Goal: Task Accomplishment & Management: Manage account settings

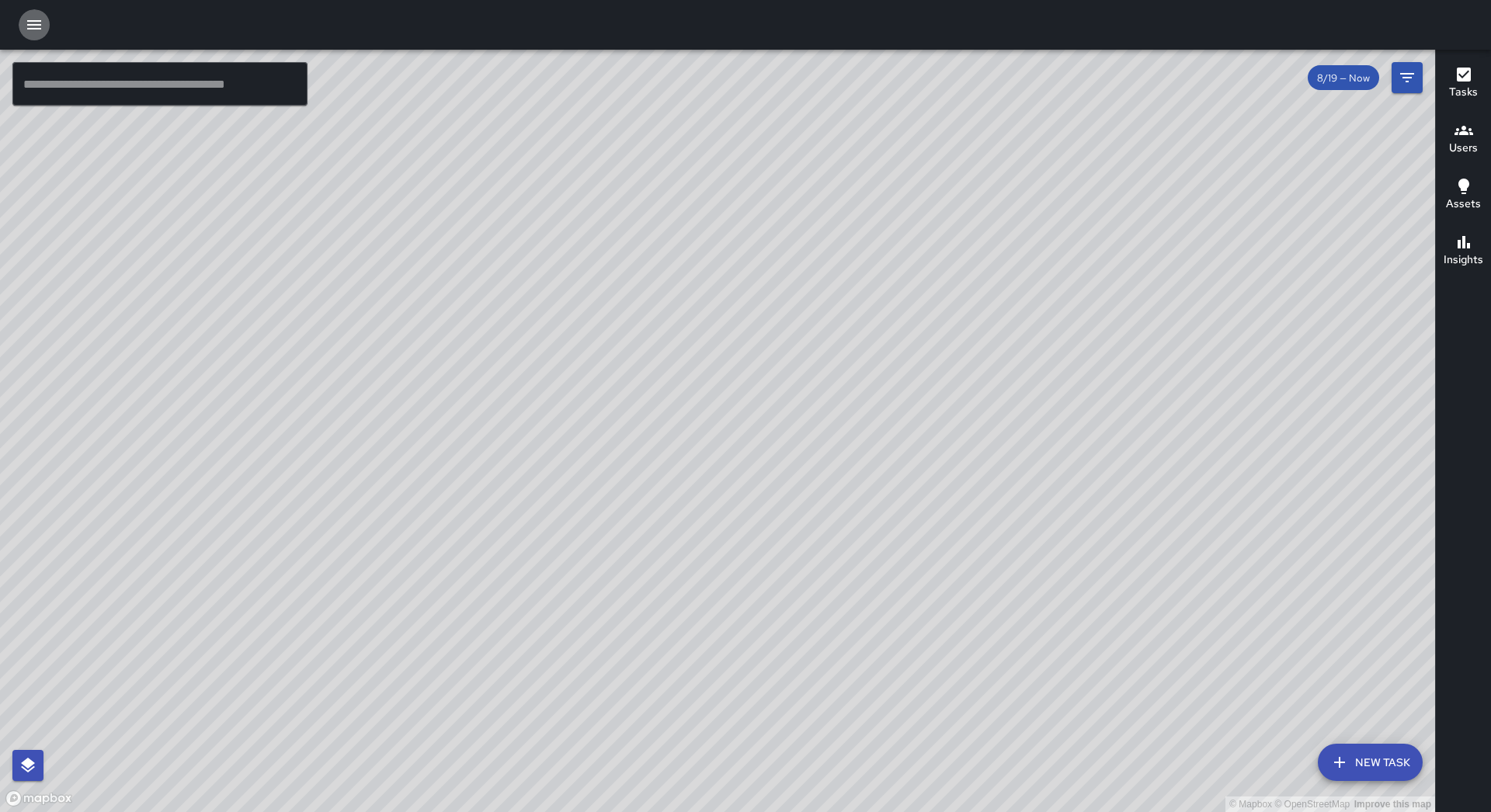
click at [30, 26] on icon "button" at bounding box center [33, 24] width 18 height 18
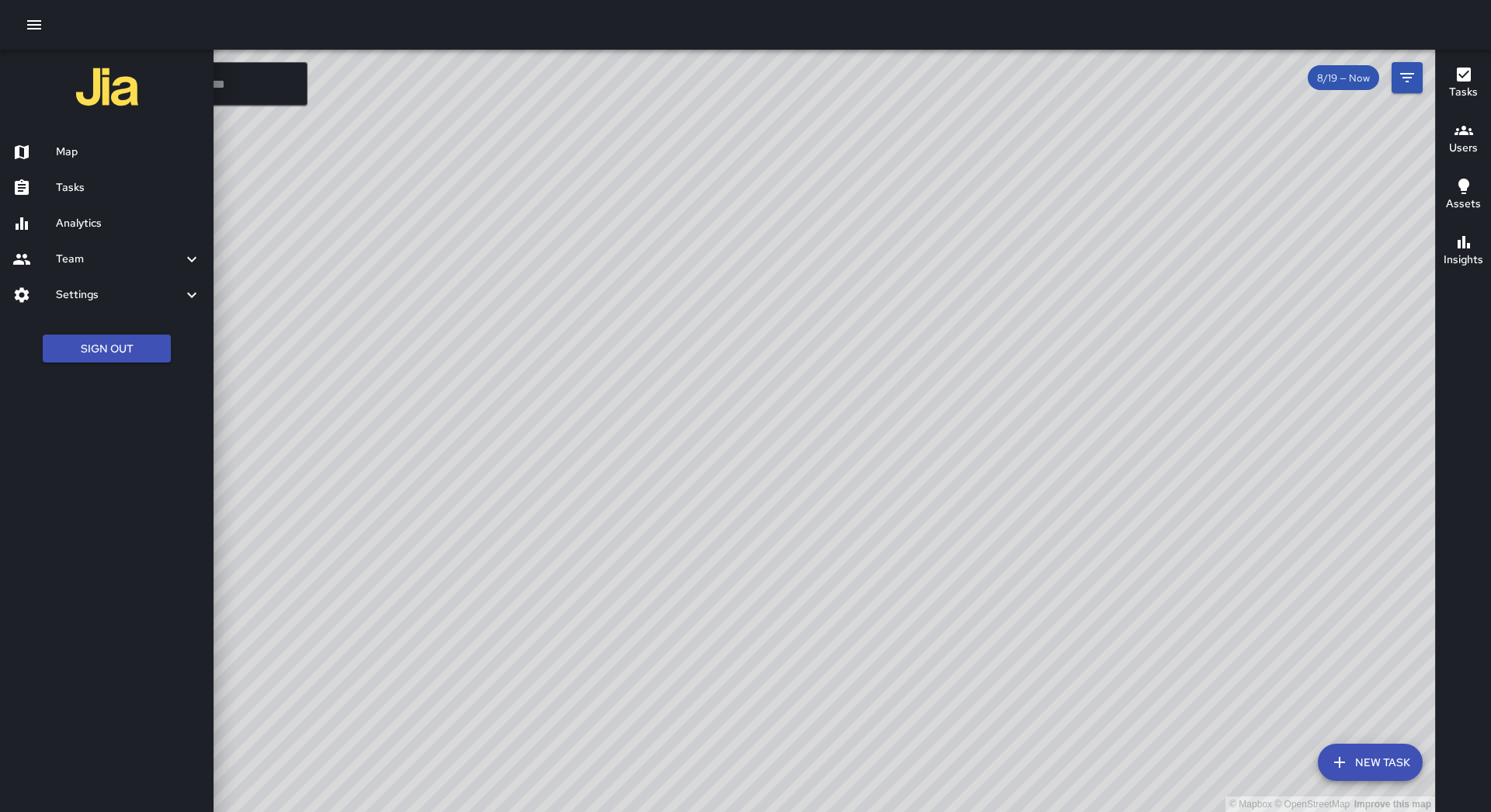
click at [140, 188] on h6 "Tasks" at bounding box center [128, 187] width 145 height 17
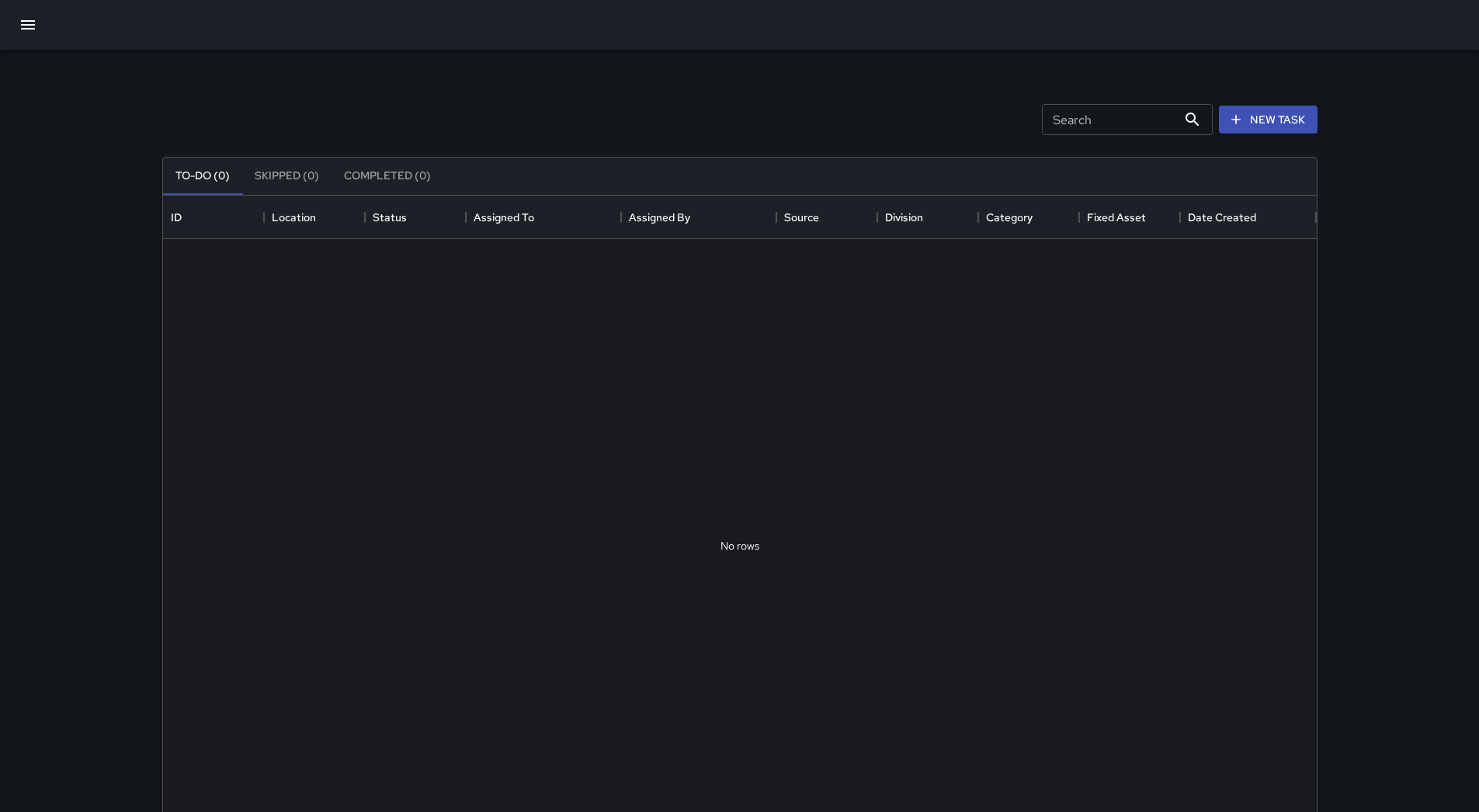
scroll to position [645, 1143]
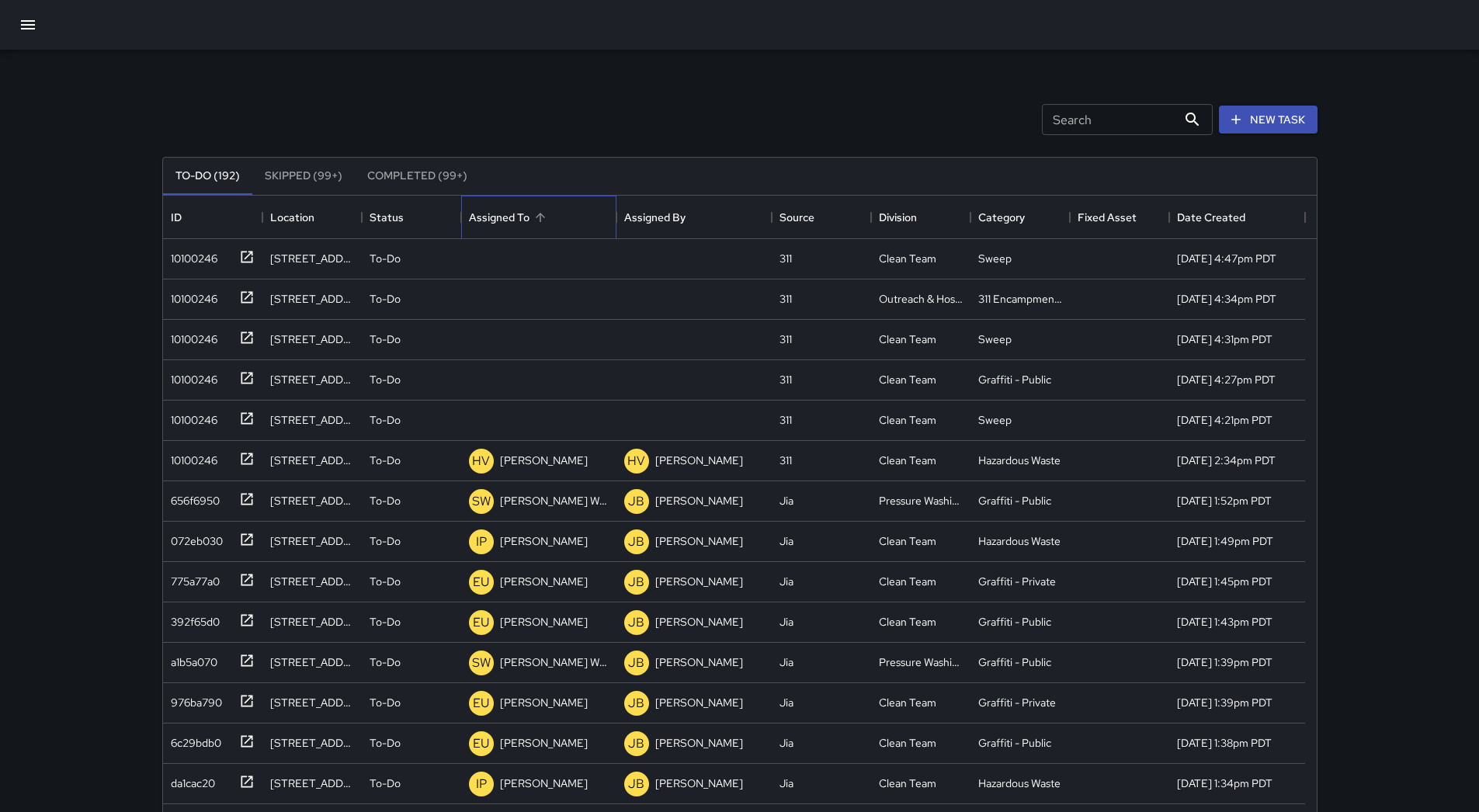
click at [555, 218] on div "Assigned To" at bounding box center [538, 217] width 140 height 44
click at [171, 307] on div "10100246" at bounding box center [191, 295] width 53 height 22
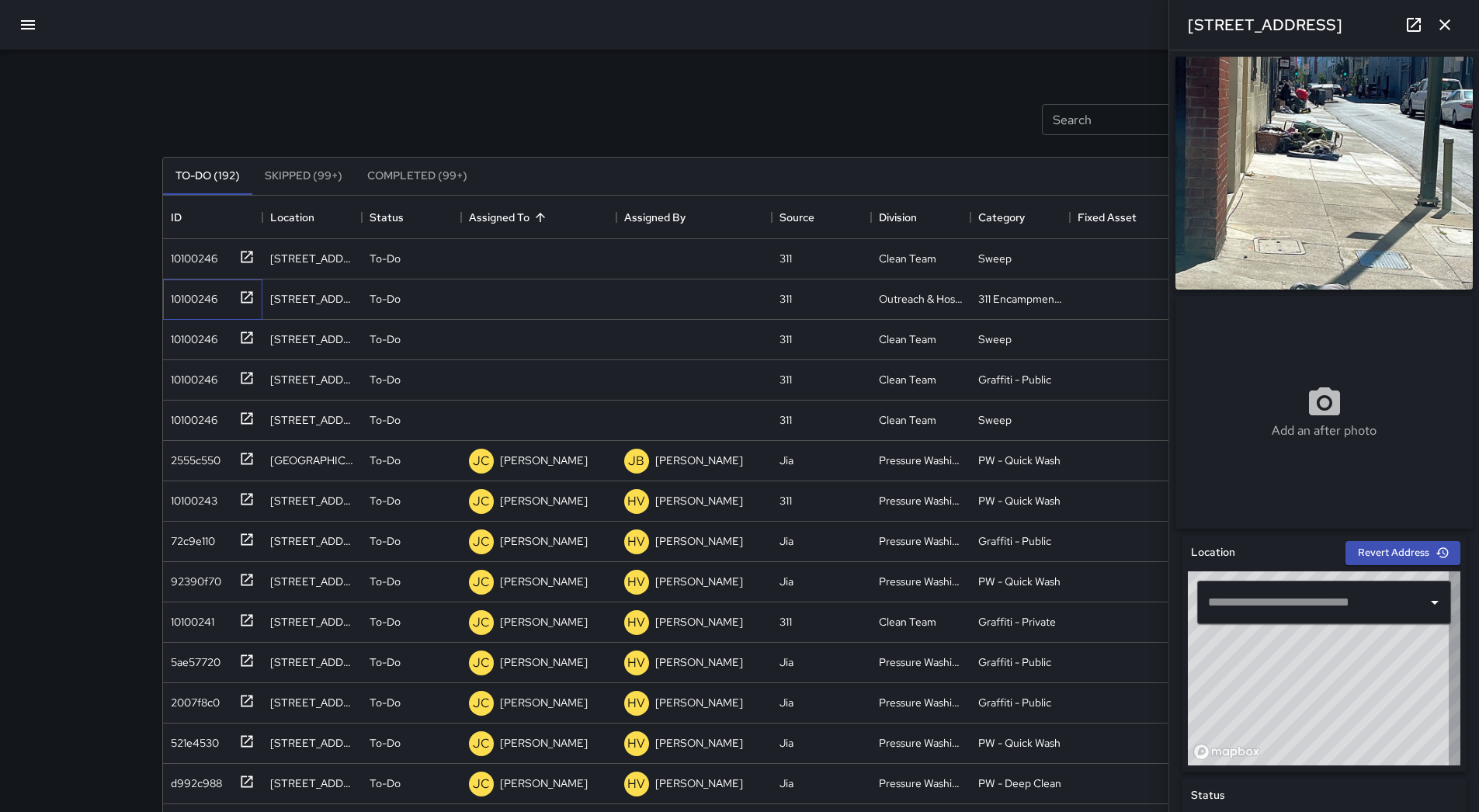
type input "**********"
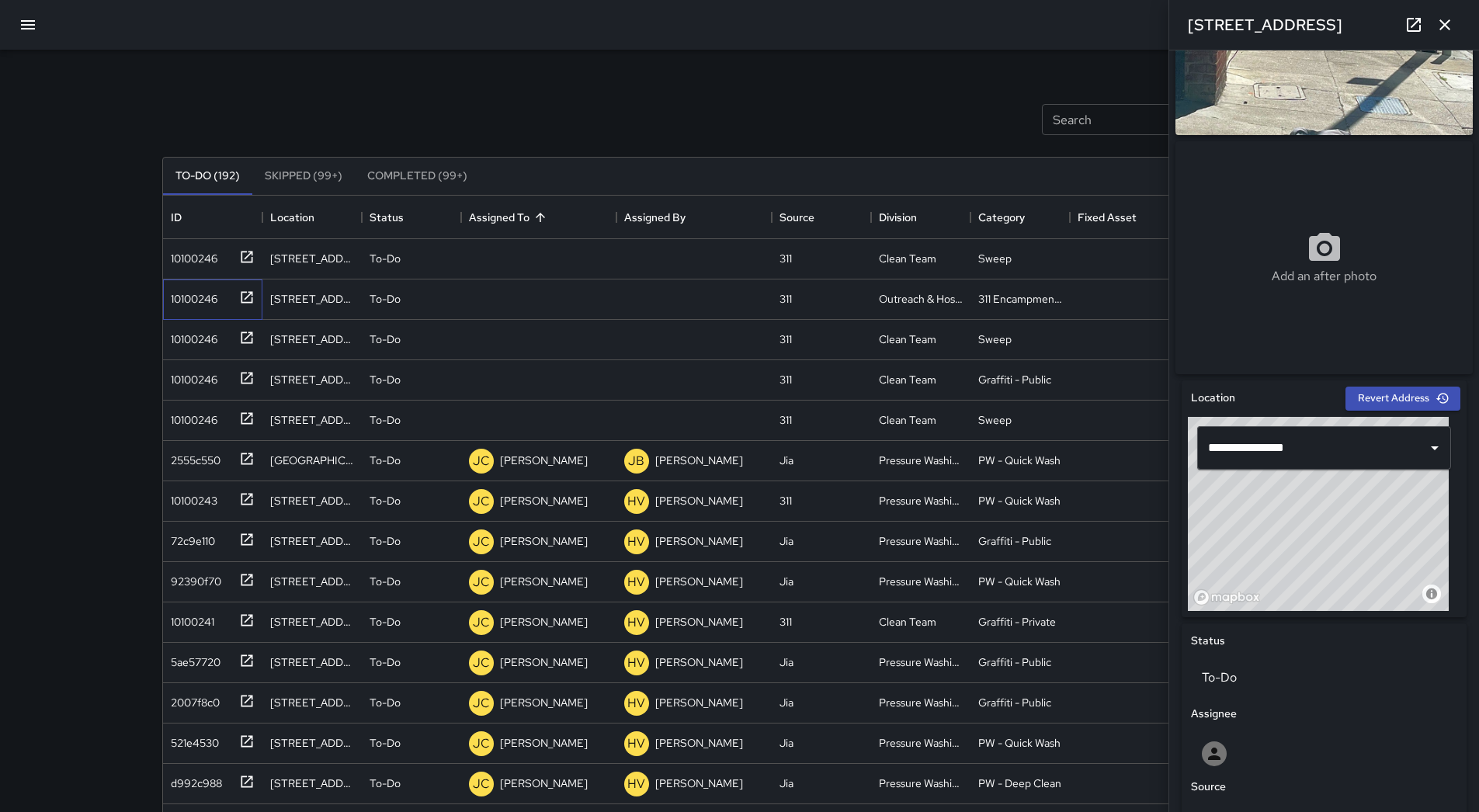
scroll to position [534, 0]
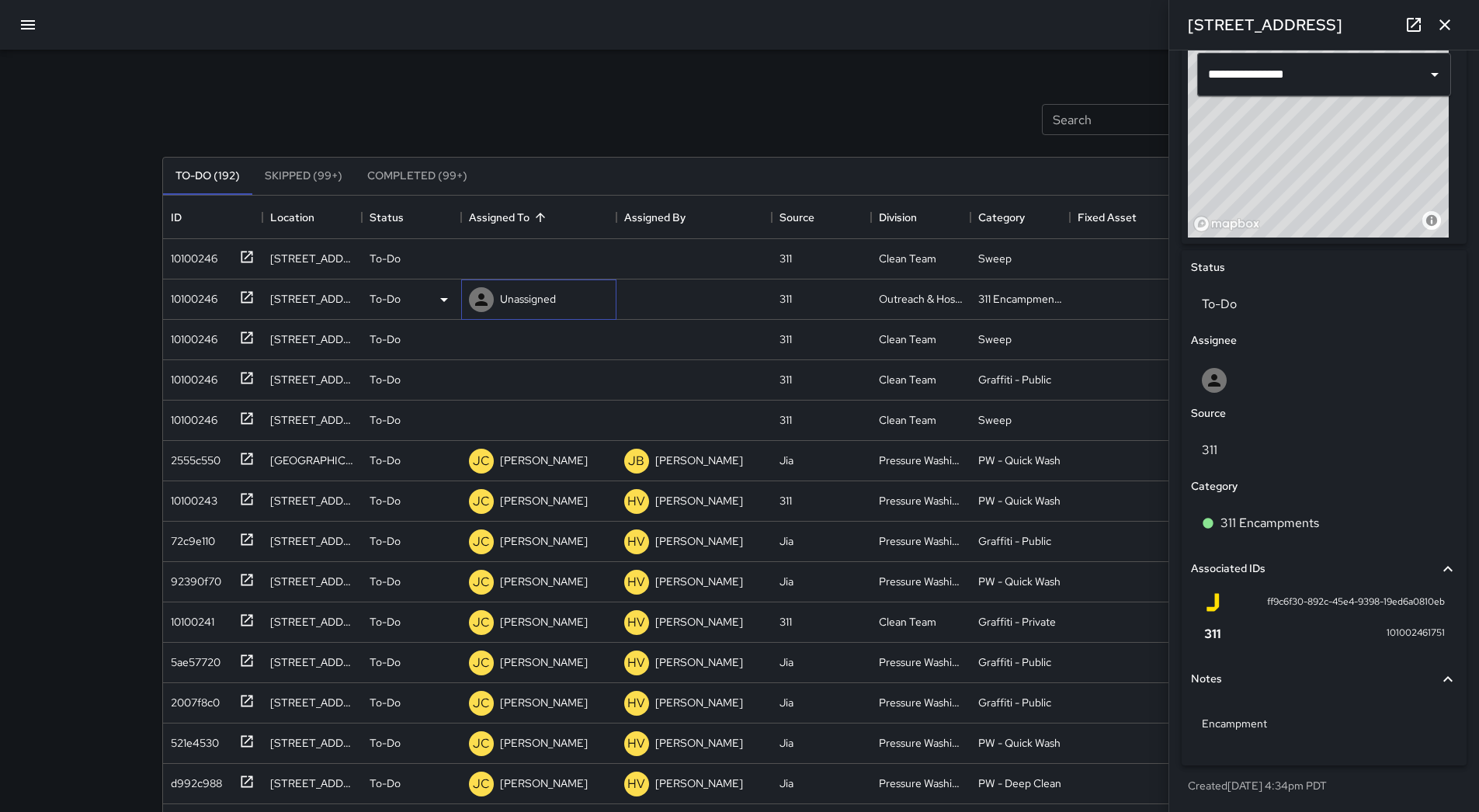
click at [502, 309] on div "Unassigned" at bounding box center [528, 298] width 62 height 22
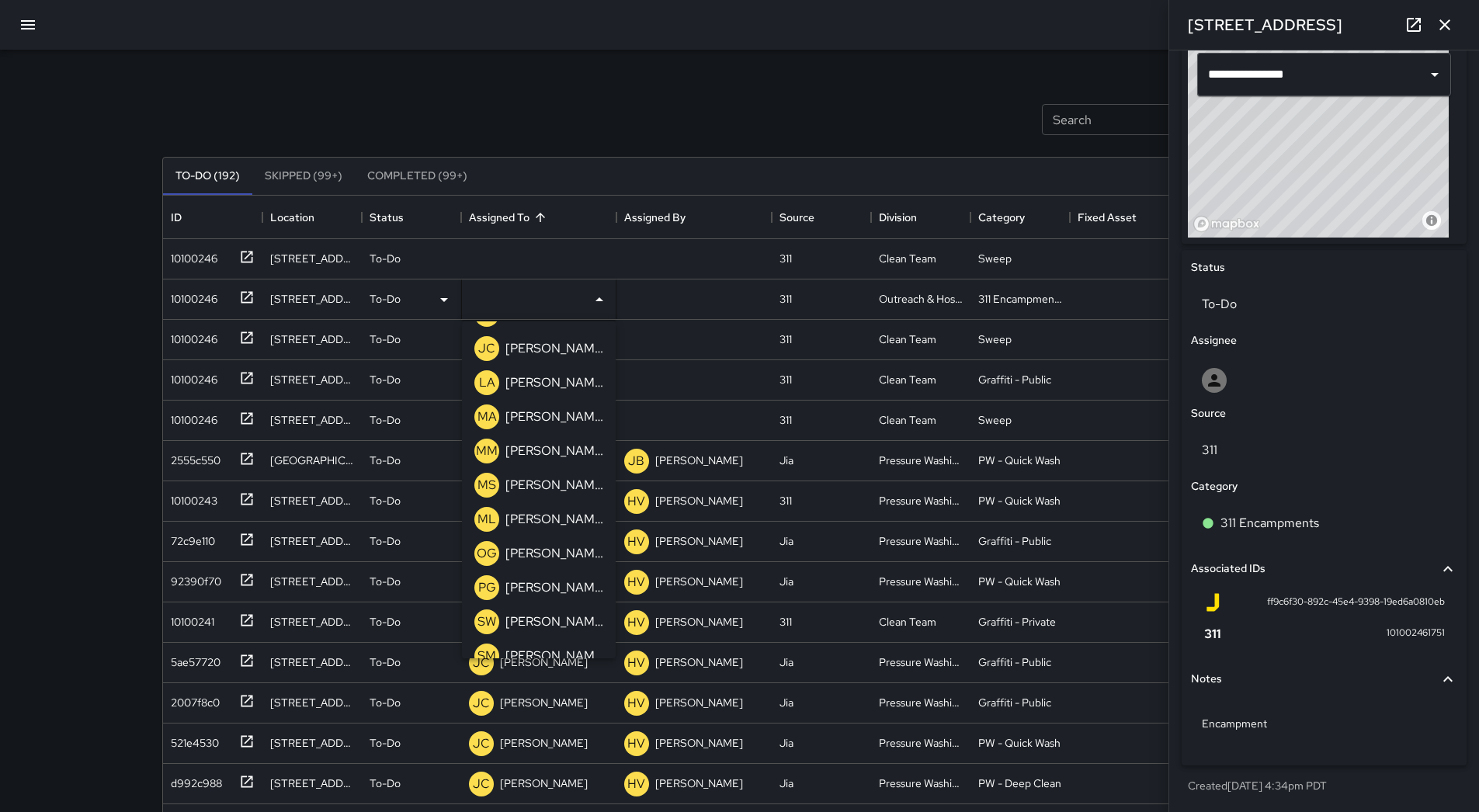
scroll to position [495, 0]
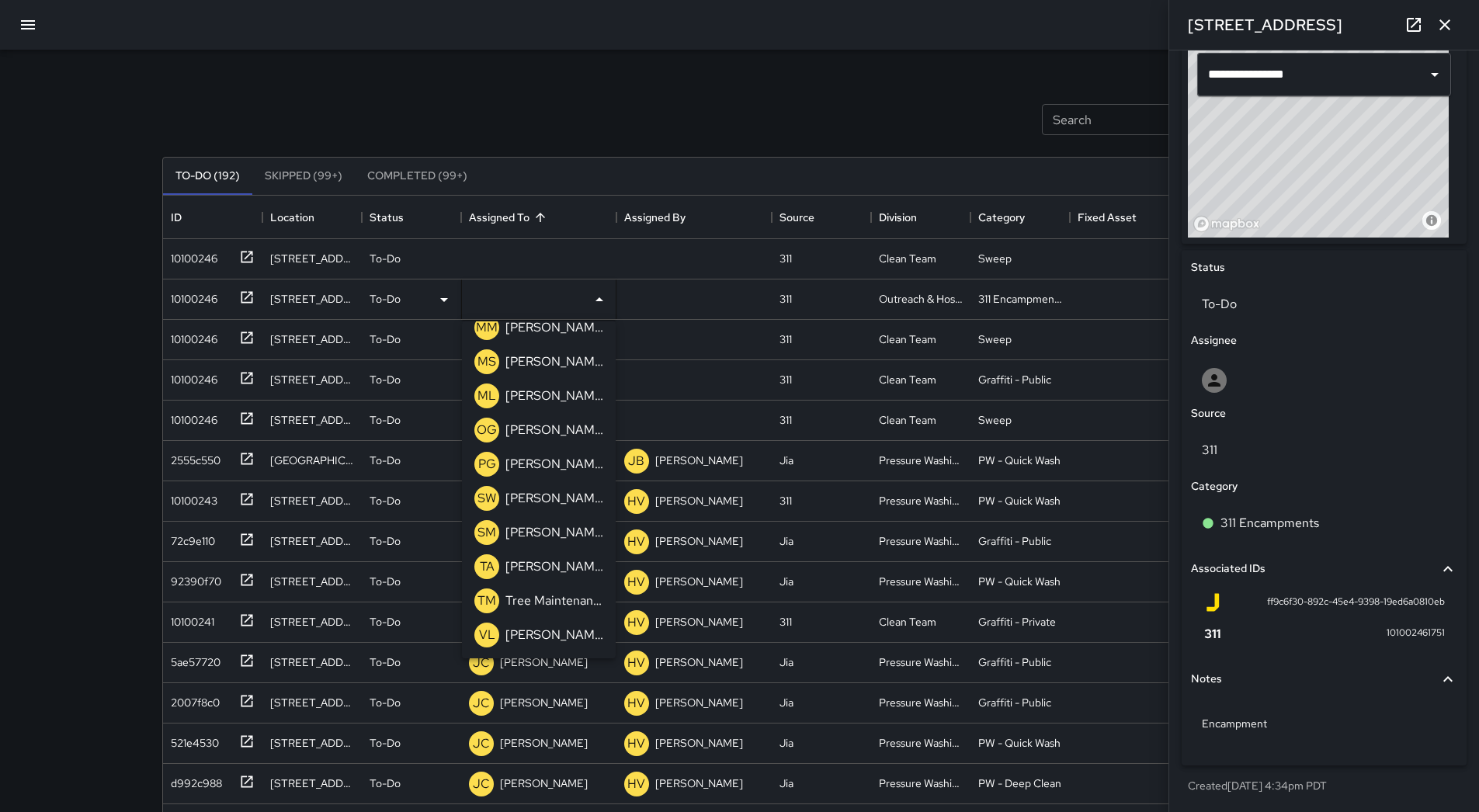
click at [546, 408] on div "ML [PERSON_NAME]" at bounding box center [538, 395] width 135 height 31
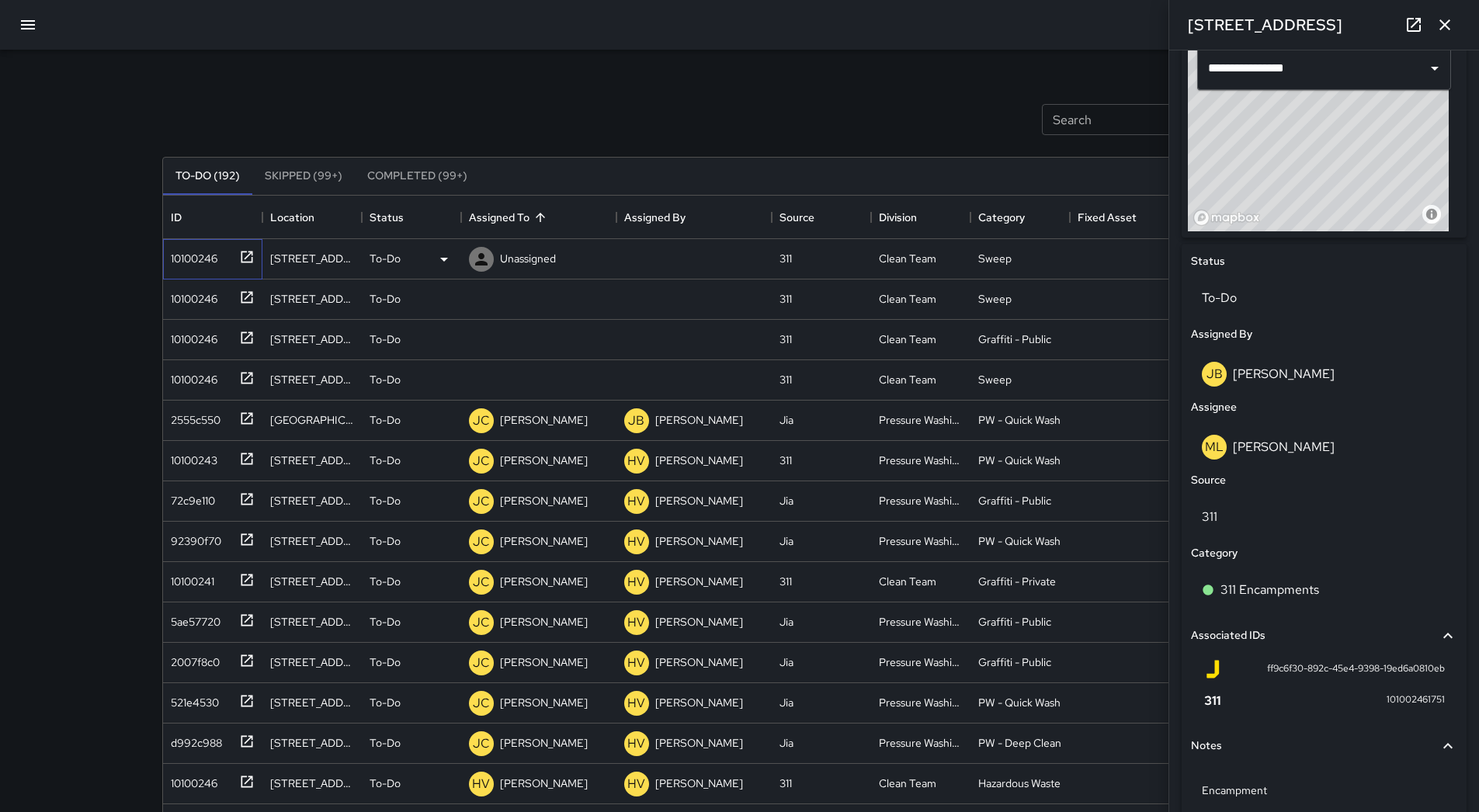
click at [183, 263] on div "10100246" at bounding box center [191, 255] width 53 height 22
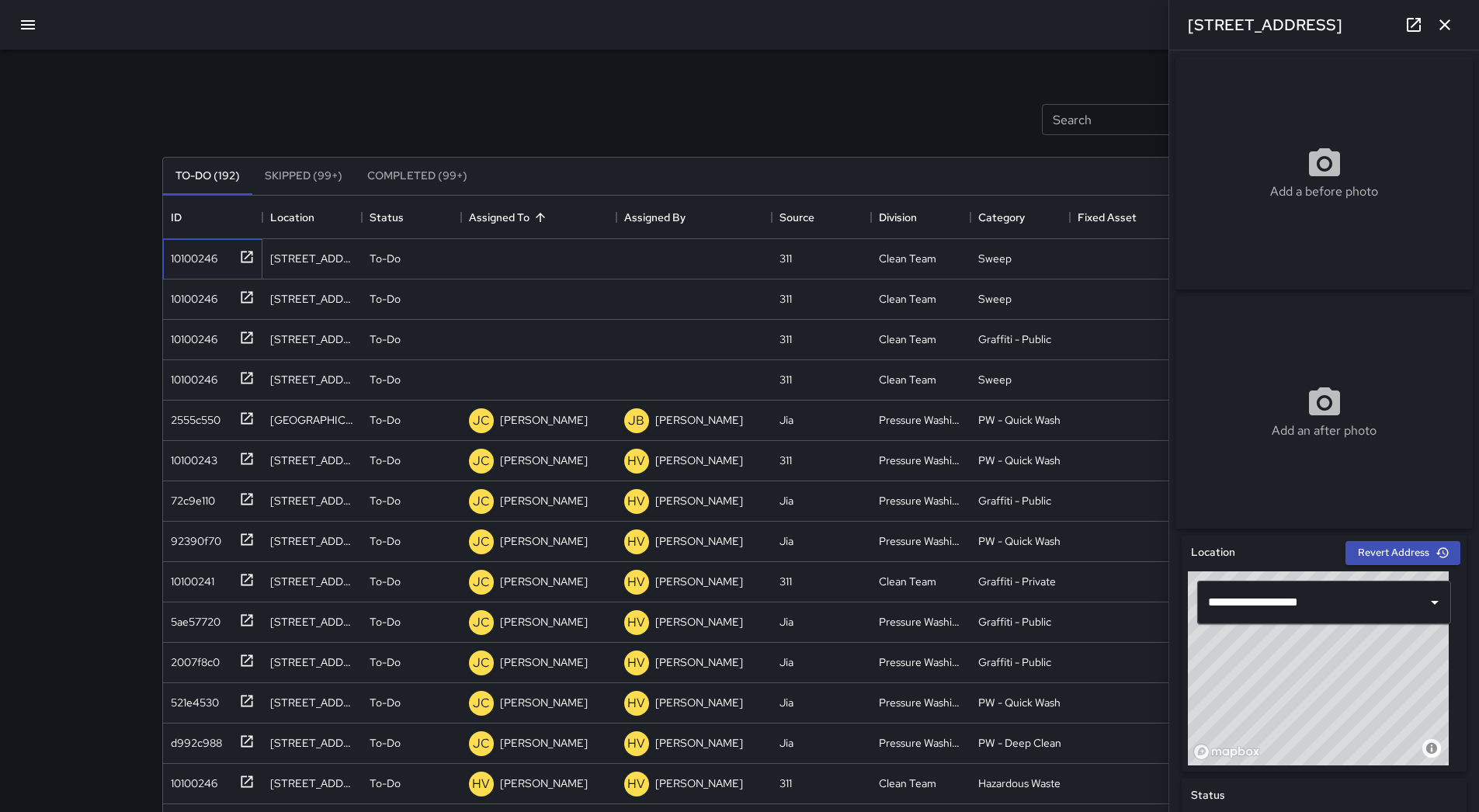
scroll to position [581, 0]
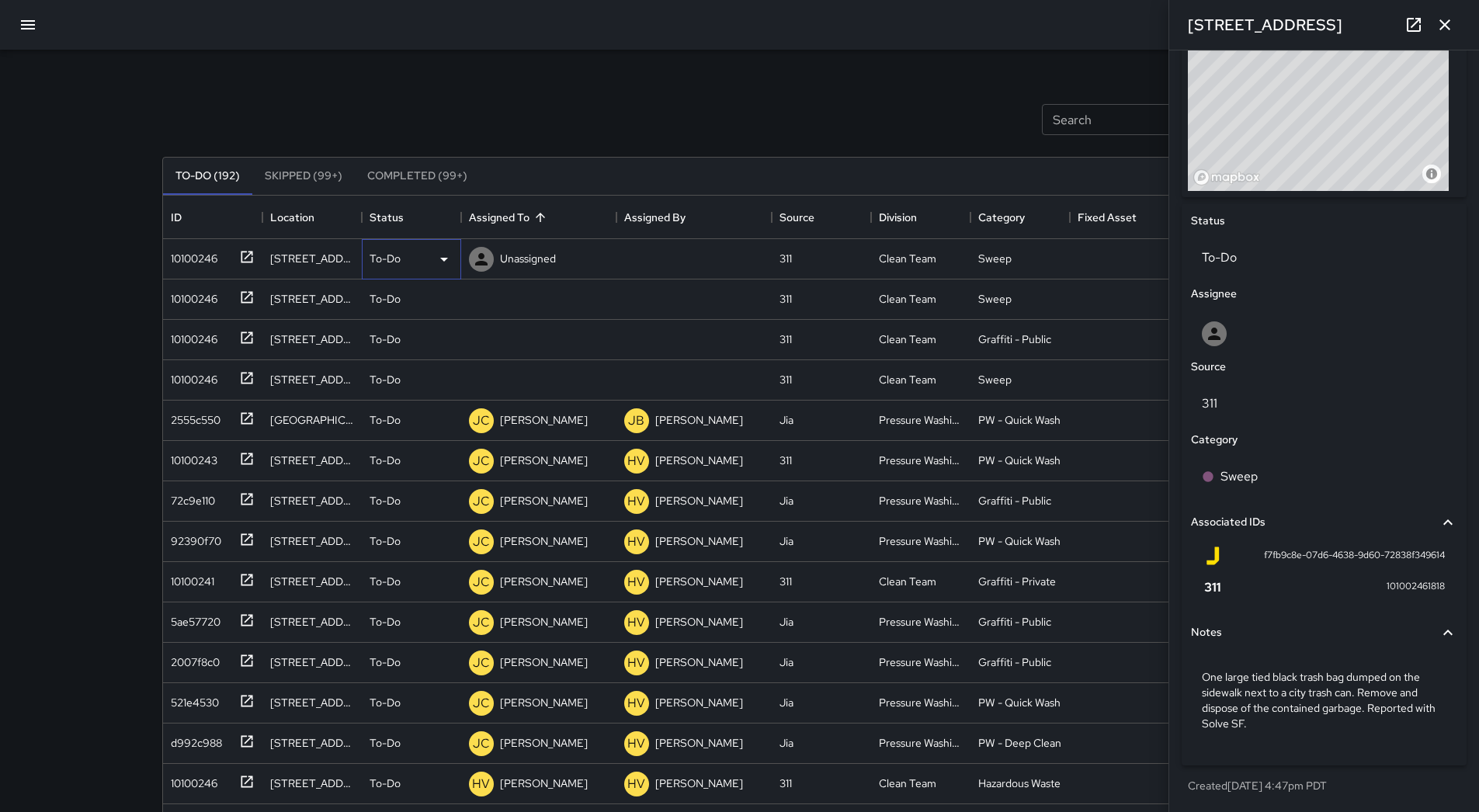
click at [433, 250] on div "To-Do" at bounding box center [411, 259] width 84 height 18
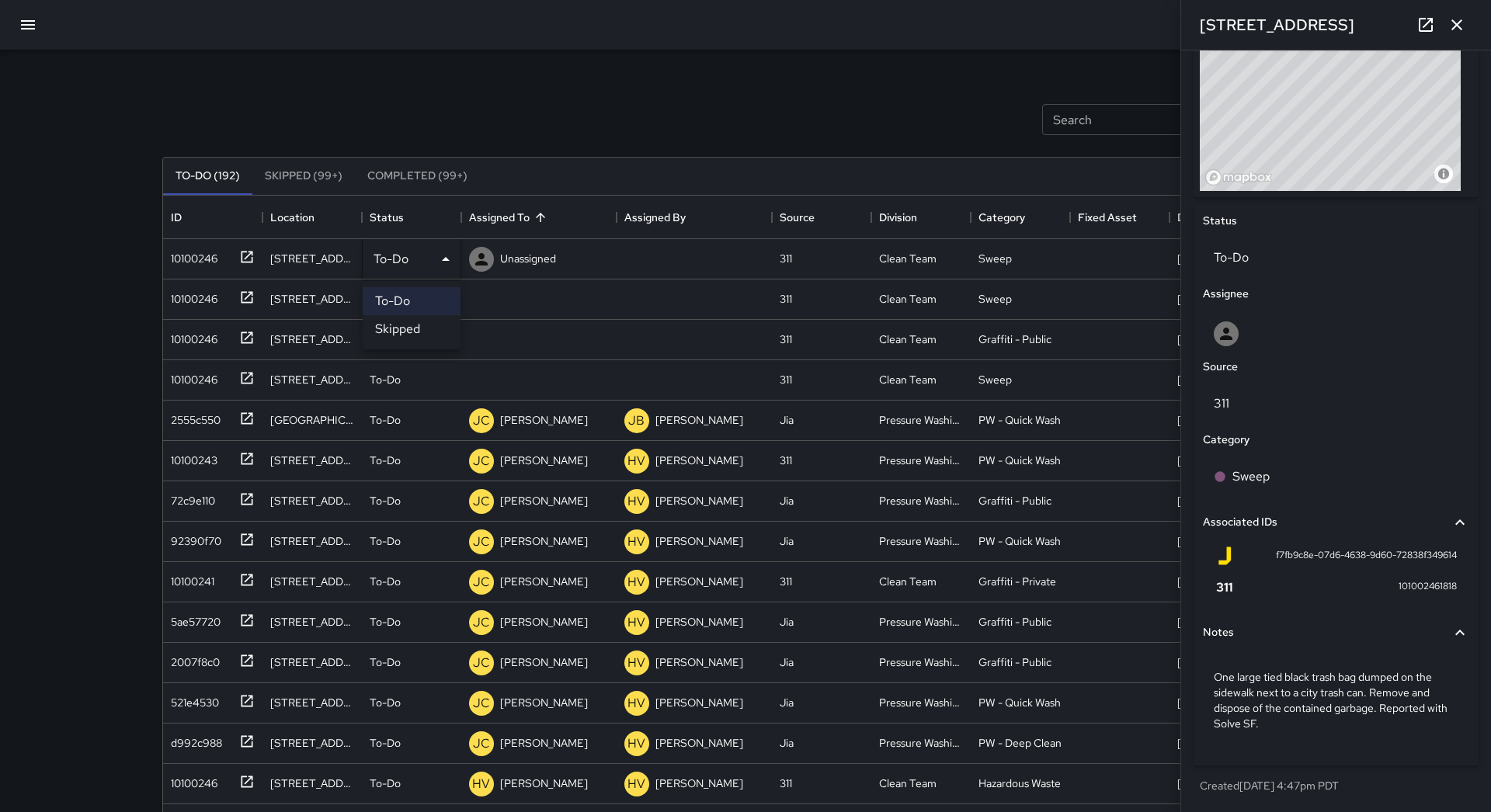
click at [415, 325] on li "Skipped" at bounding box center [411, 328] width 98 height 28
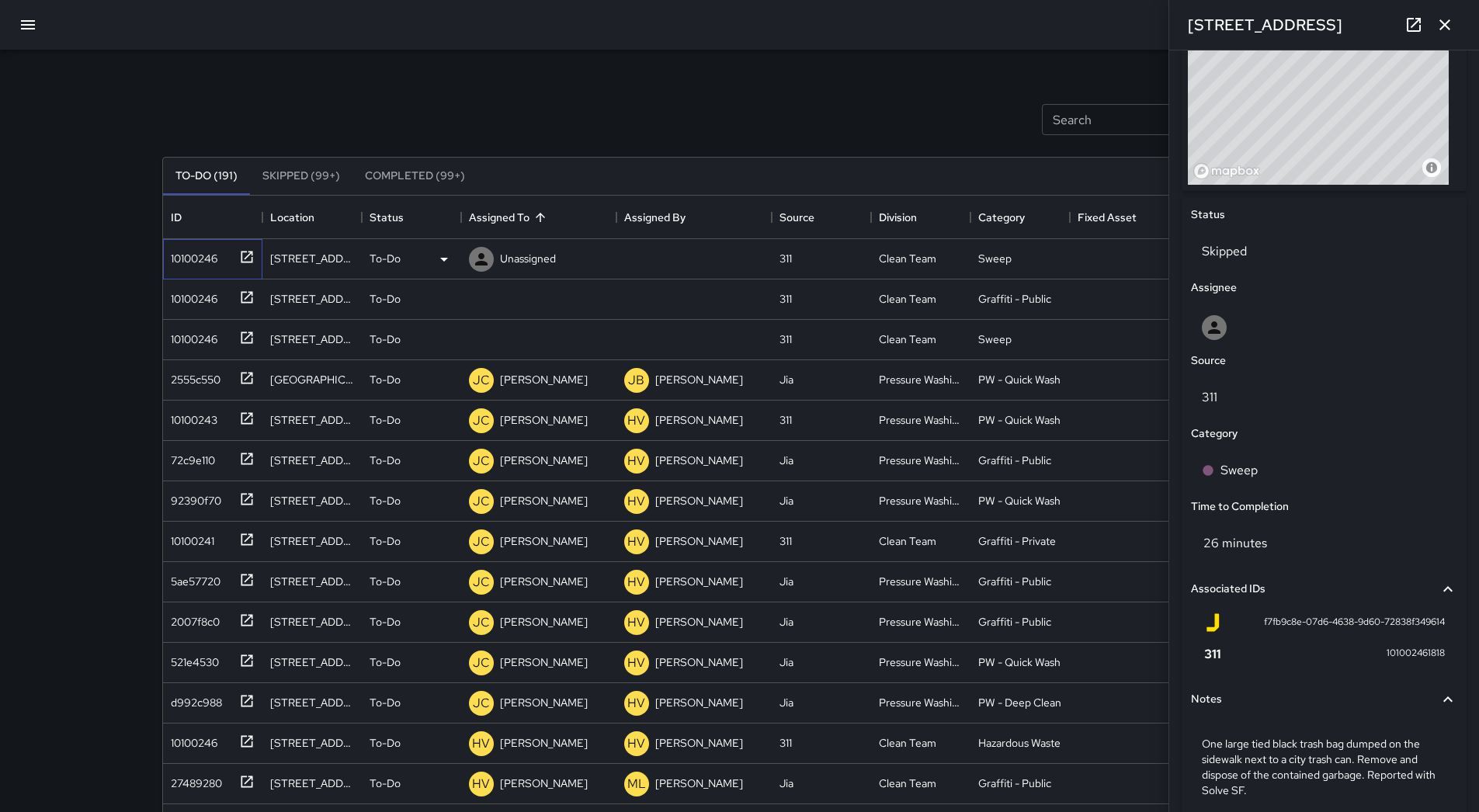
click at [224, 262] on div "10100246" at bounding box center [209, 256] width 90 height 25
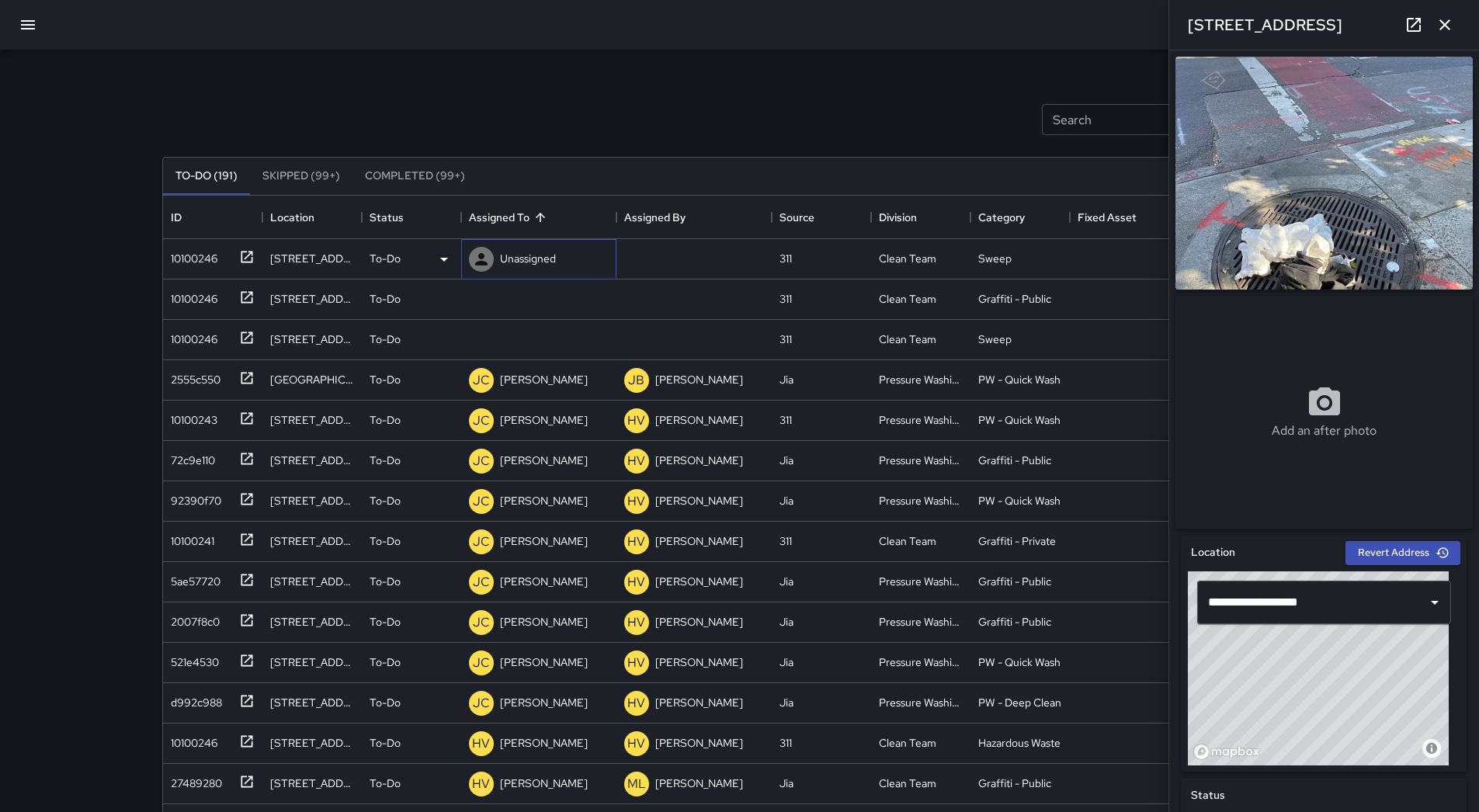
click at [517, 267] on div "Unassigned" at bounding box center [528, 258] width 62 height 22
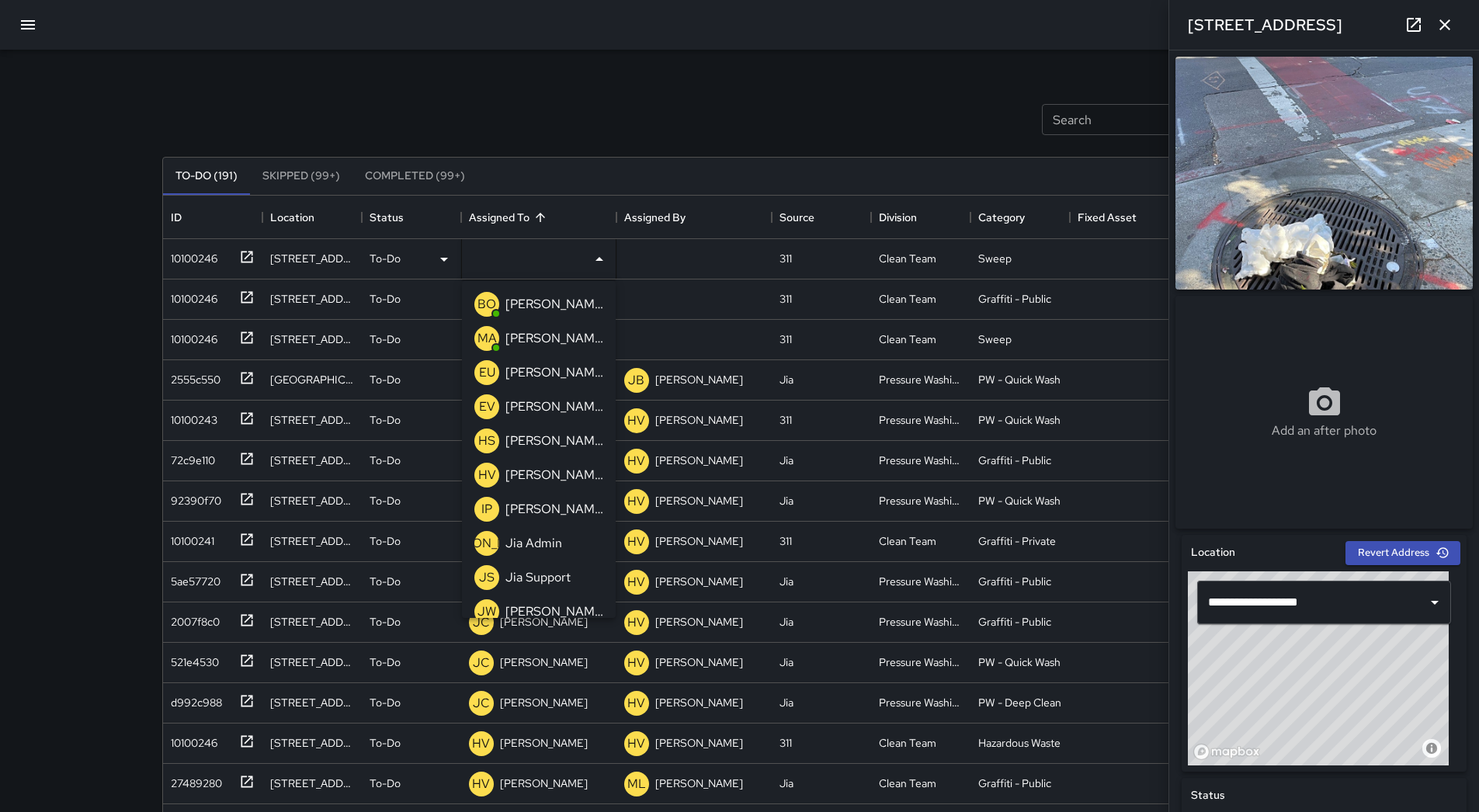
click at [533, 314] on div "[PERSON_NAME] Overall" at bounding box center [554, 304] width 104 height 25
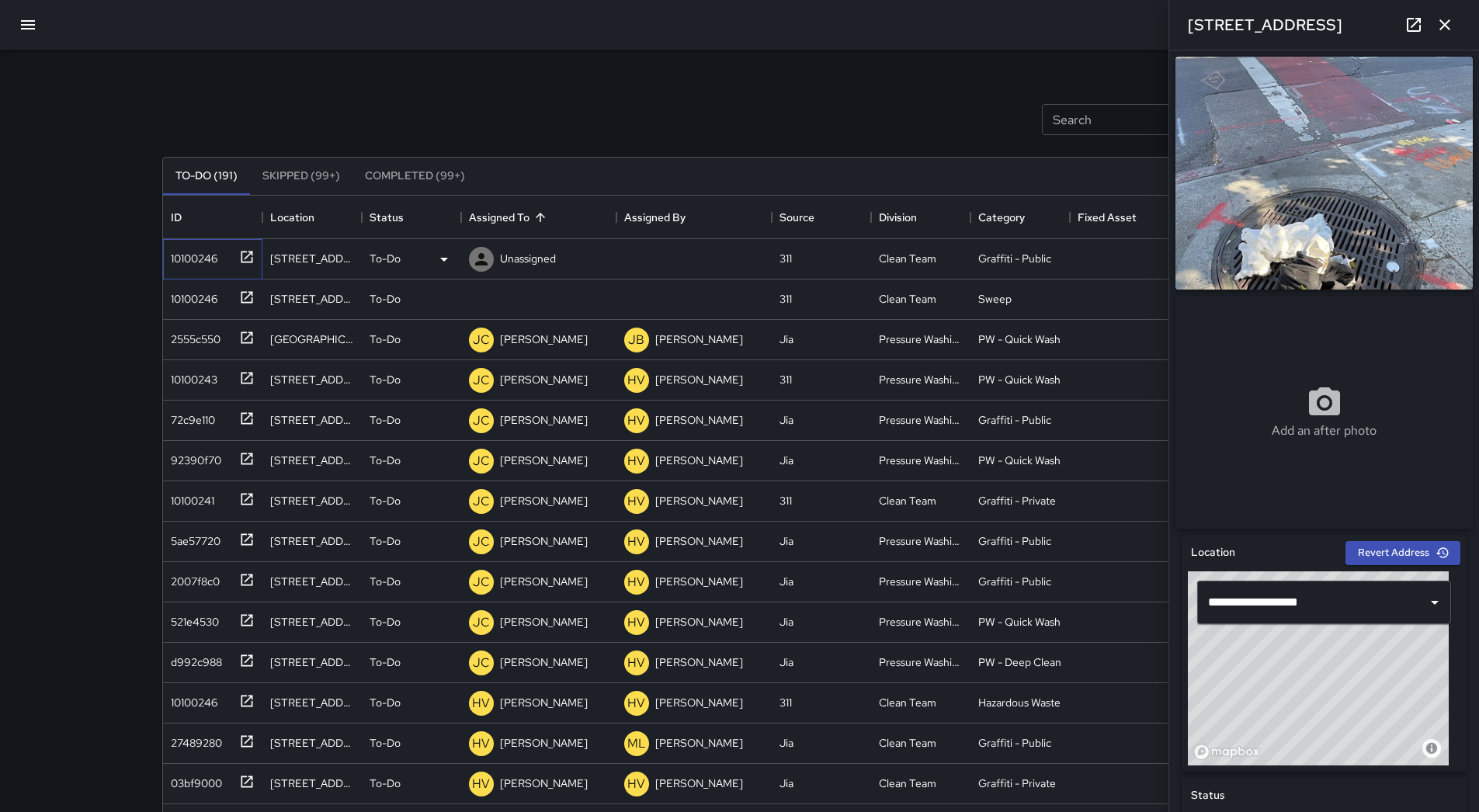
click at [199, 266] on div "10100246" at bounding box center [191, 255] width 53 height 22
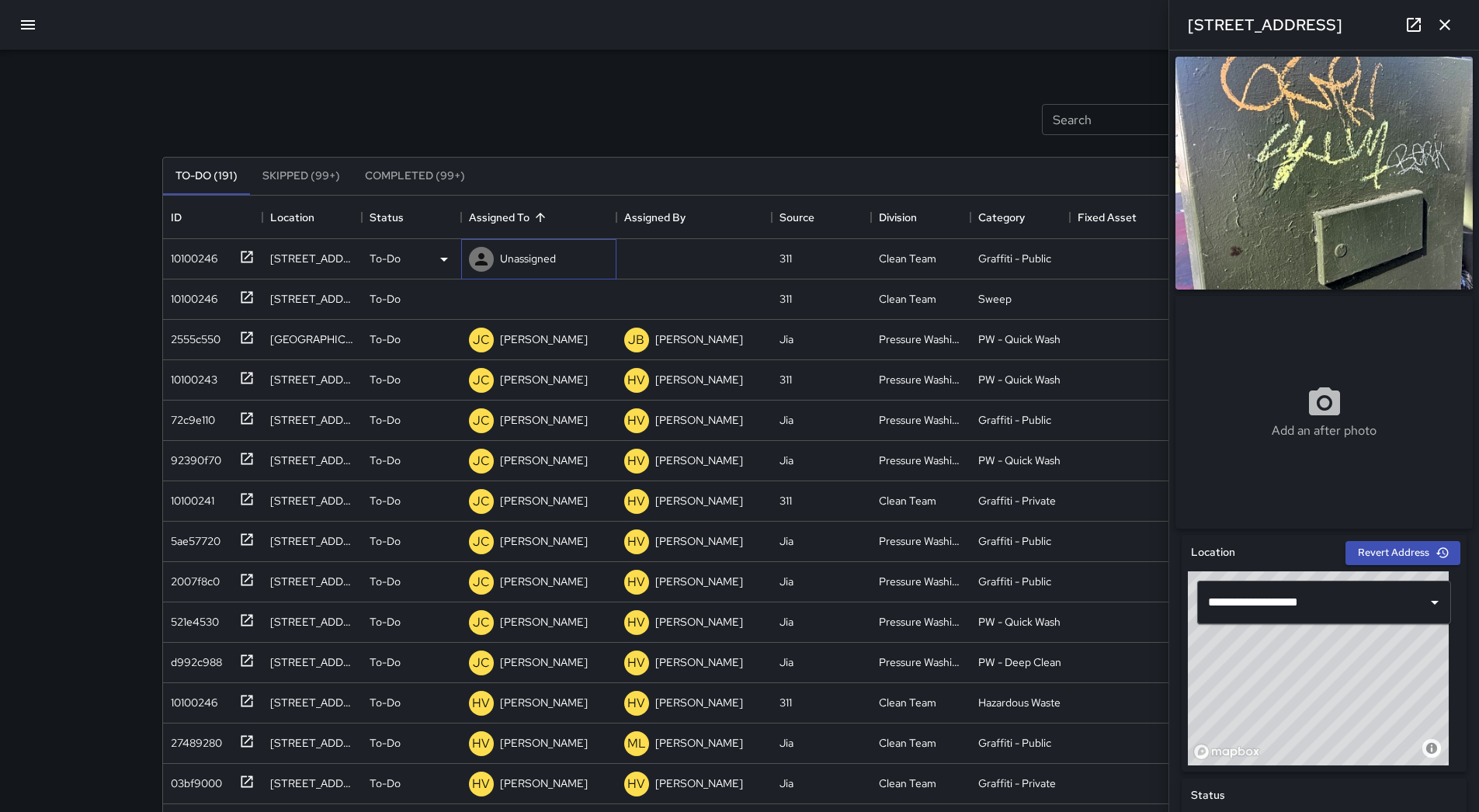
click at [520, 252] on p "Unassigned" at bounding box center [528, 258] width 56 height 15
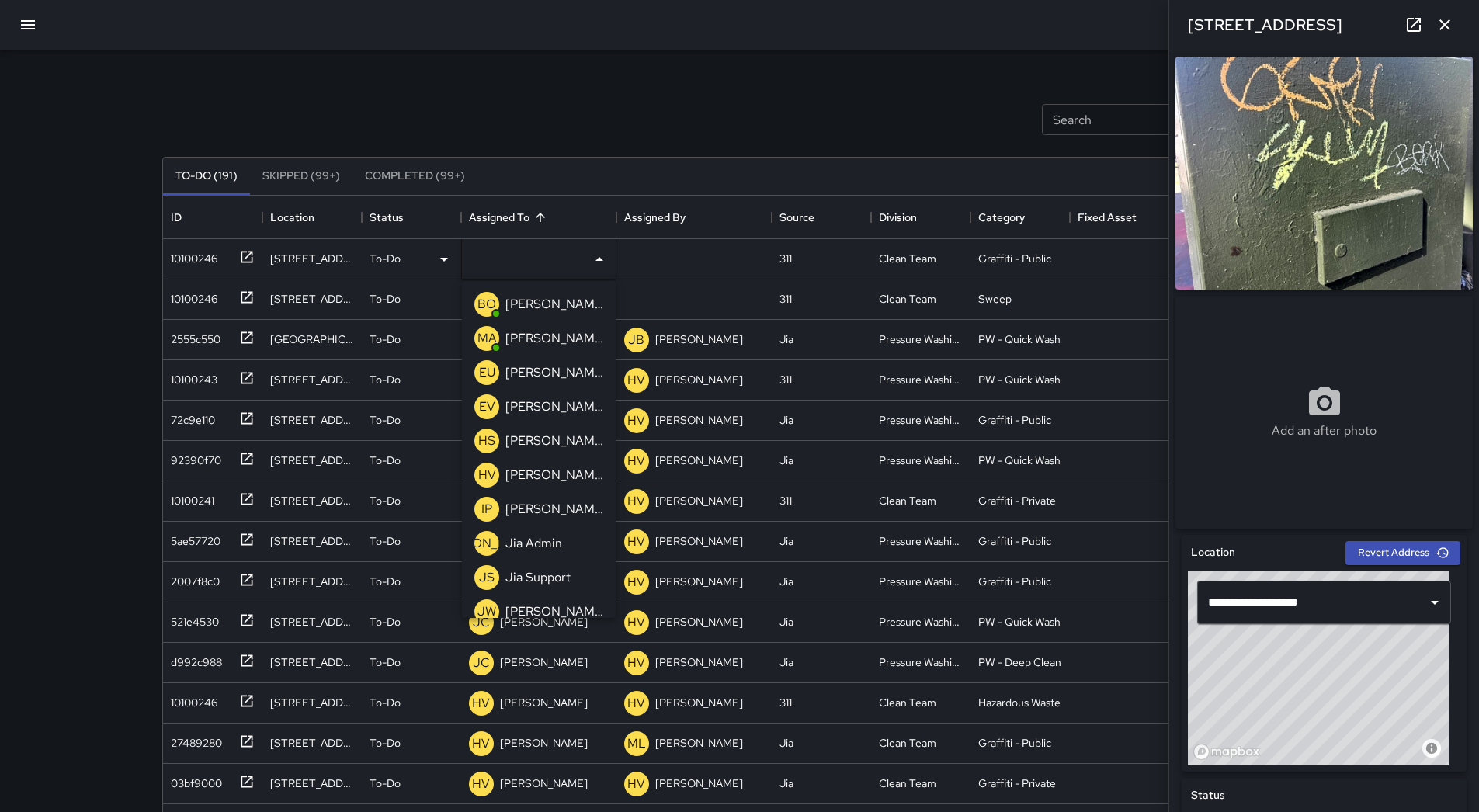
click at [553, 367] on p "[PERSON_NAME]" at bounding box center [554, 372] width 98 height 18
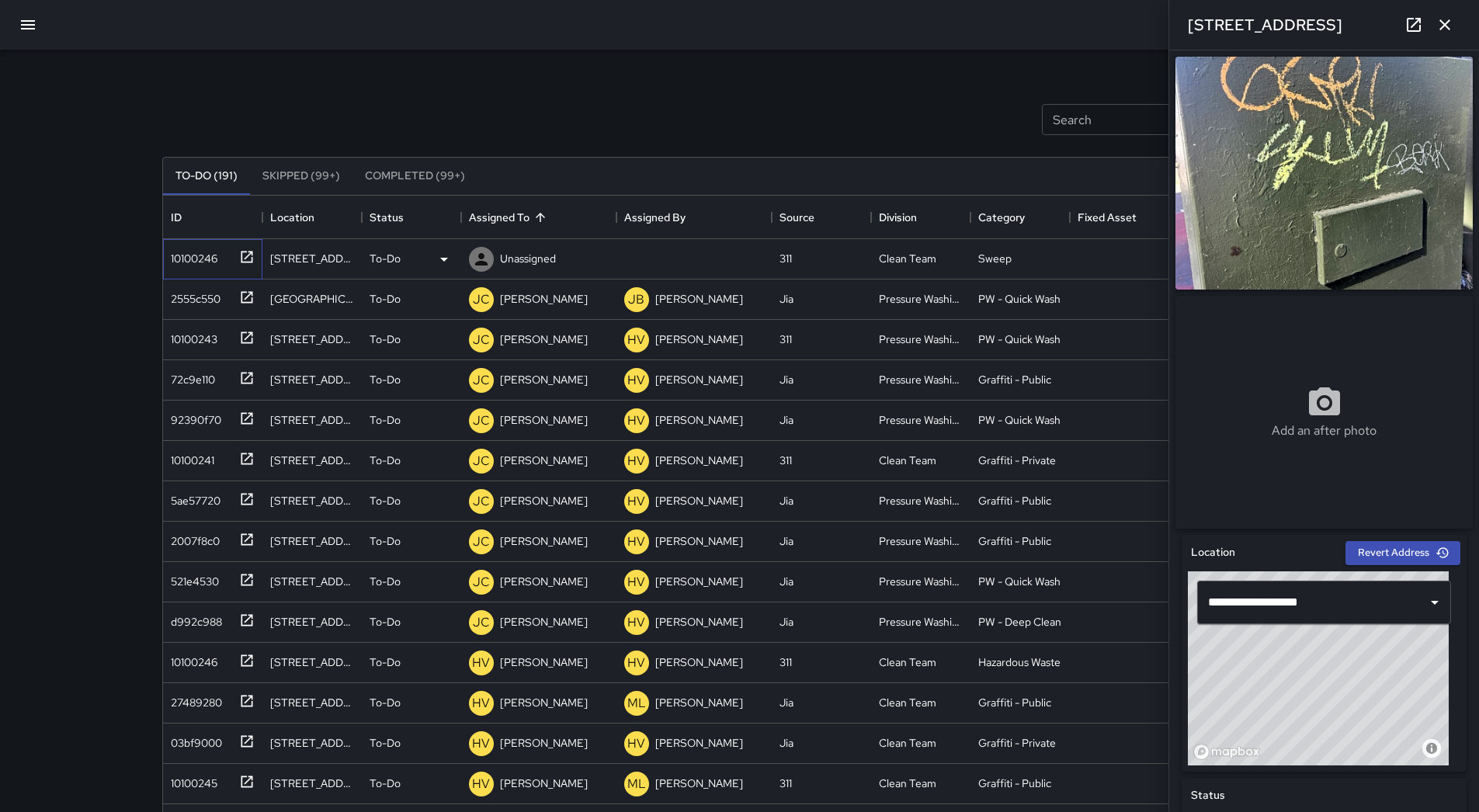
click at [195, 256] on div "10100246" at bounding box center [191, 255] width 53 height 22
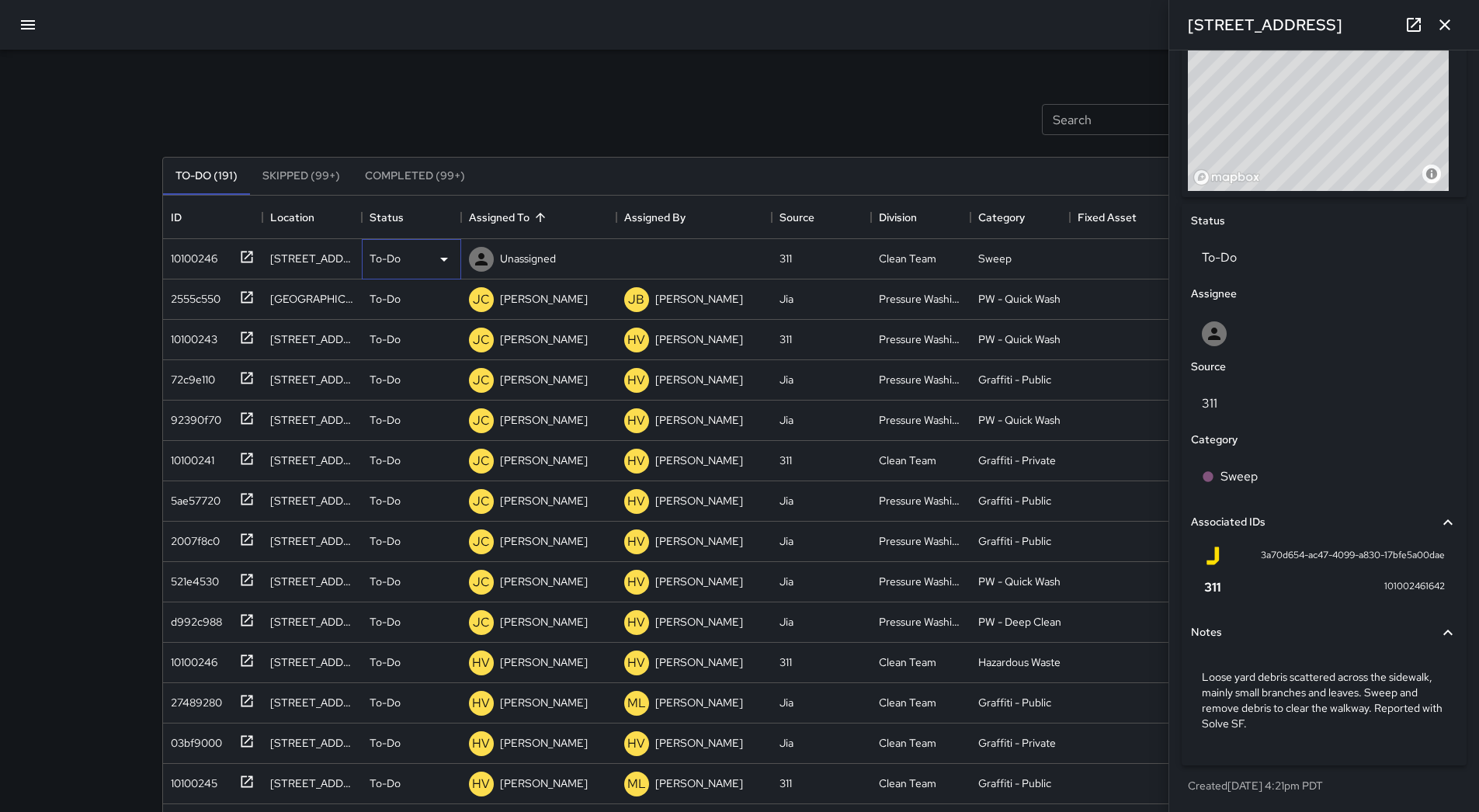
click at [453, 268] on icon at bounding box center [443, 259] width 18 height 18
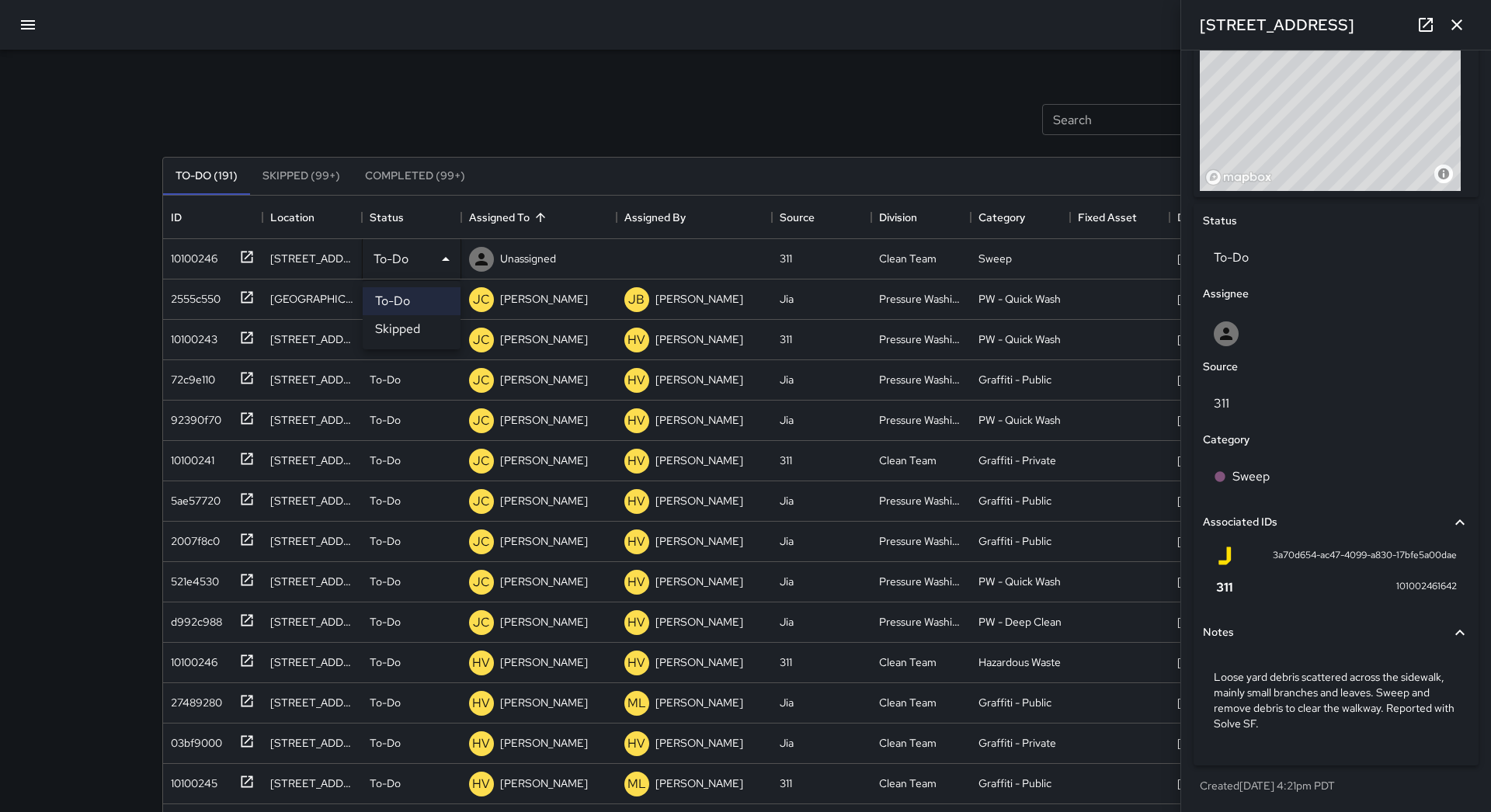
click at [416, 325] on li "Skipped" at bounding box center [411, 328] width 98 height 28
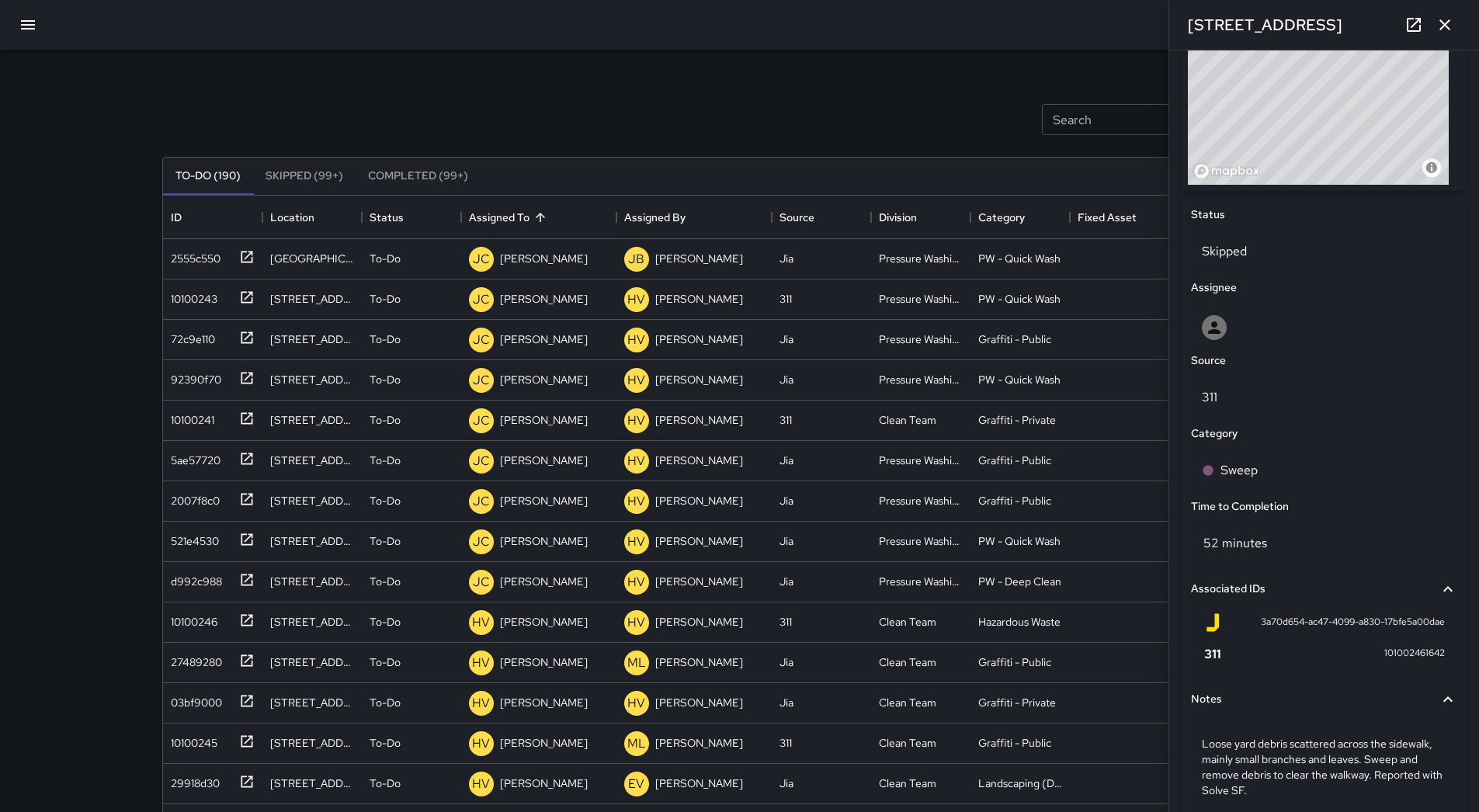
click at [12, 37] on div at bounding box center [739, 25] width 1479 height 49
click at [14, 37] on button "button" at bounding box center [28, 25] width 37 height 37
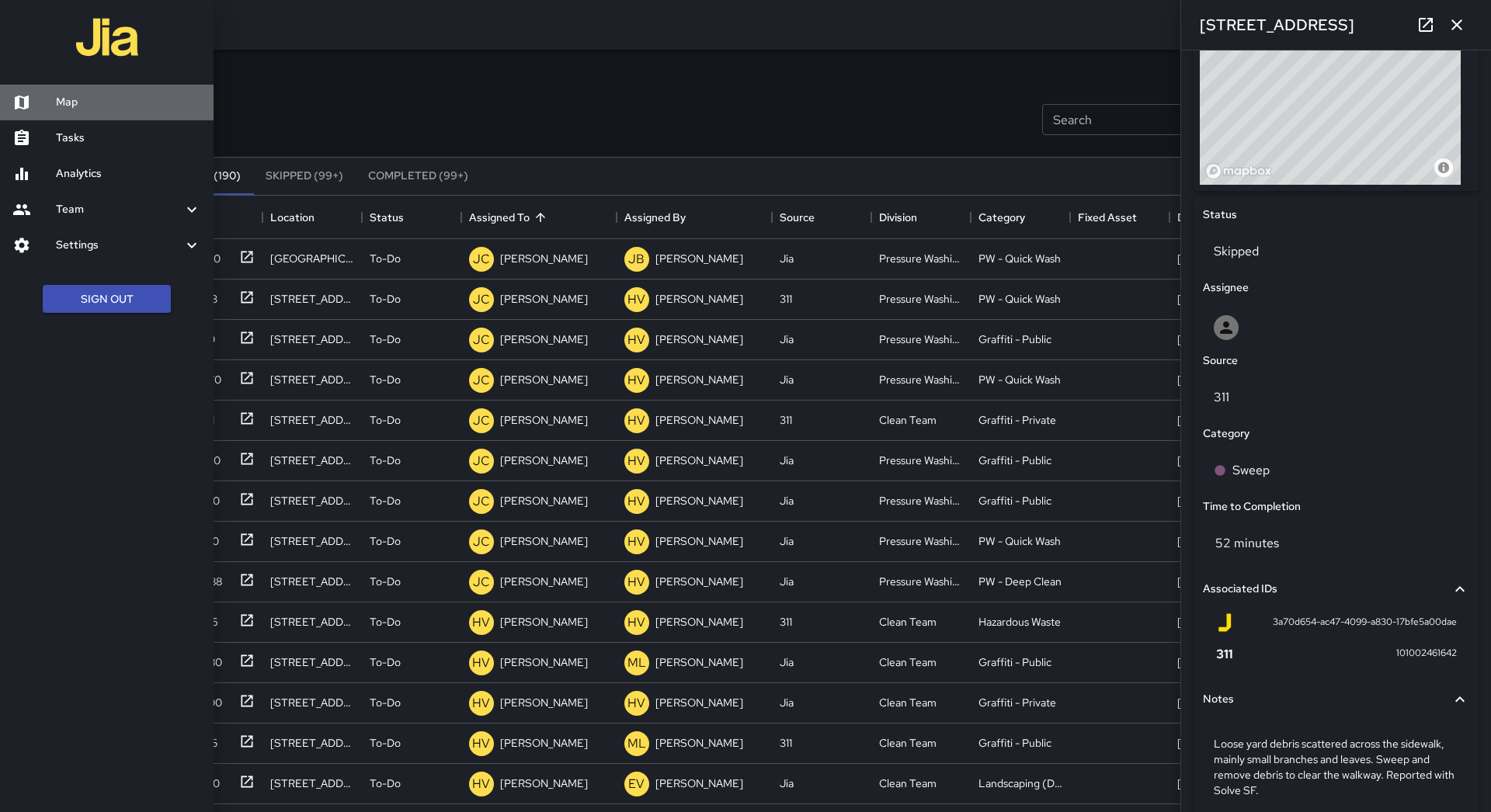
click at [69, 99] on h6 "Map" at bounding box center [128, 102] width 145 height 17
